Goal: Find specific page/section: Find specific page/section

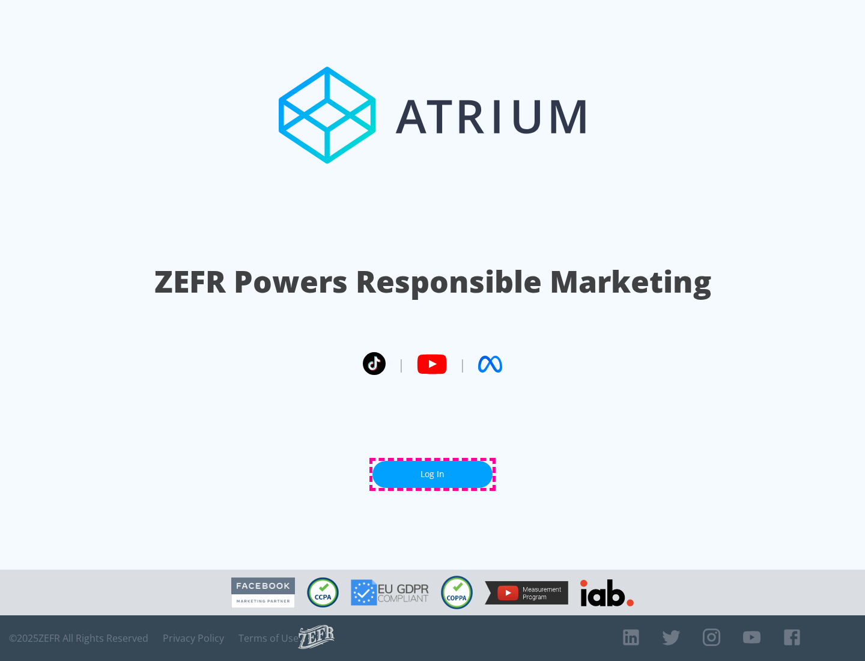
click at [433, 474] on link "Log In" at bounding box center [433, 474] width 120 height 27
